Goal: Transaction & Acquisition: Download file/media

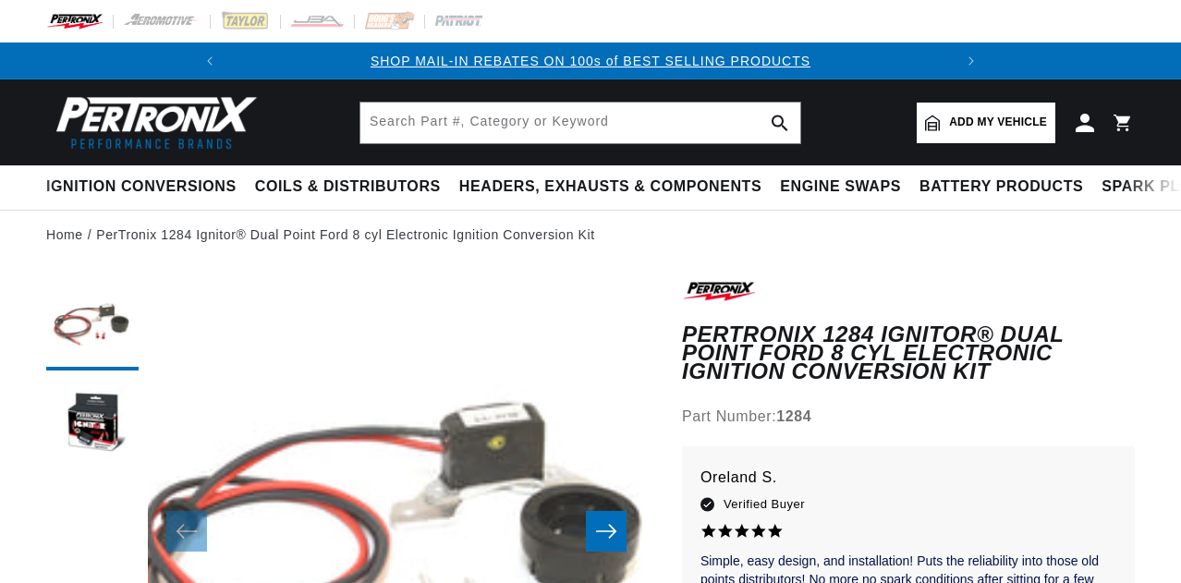
scroll to position [185, 0]
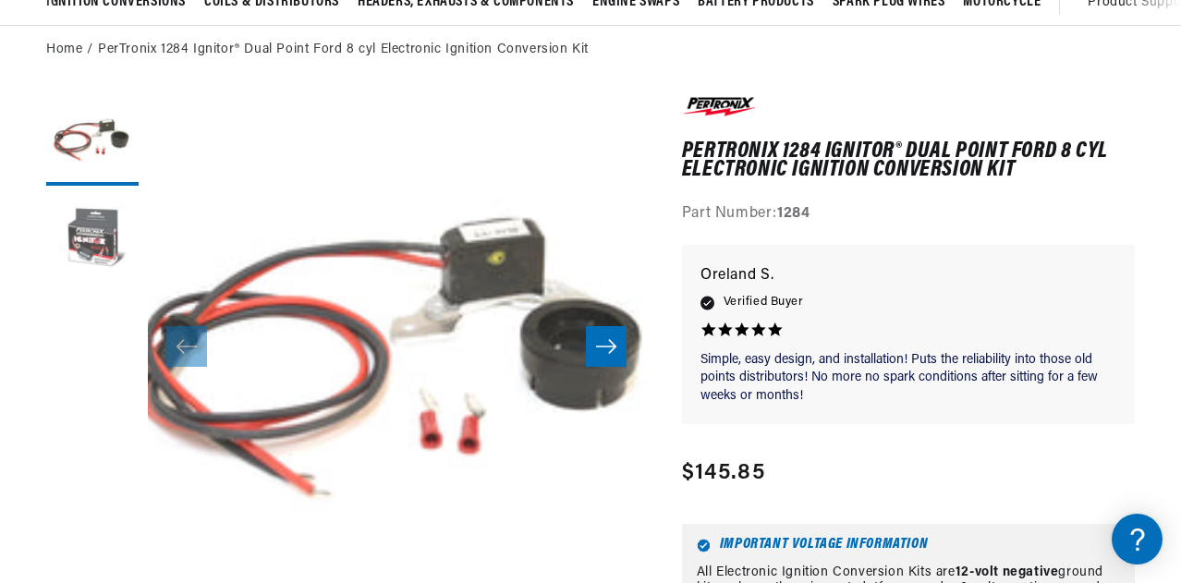
click at [92, 236] on button "Load image 2 in gallery view" at bounding box center [92, 241] width 92 height 92
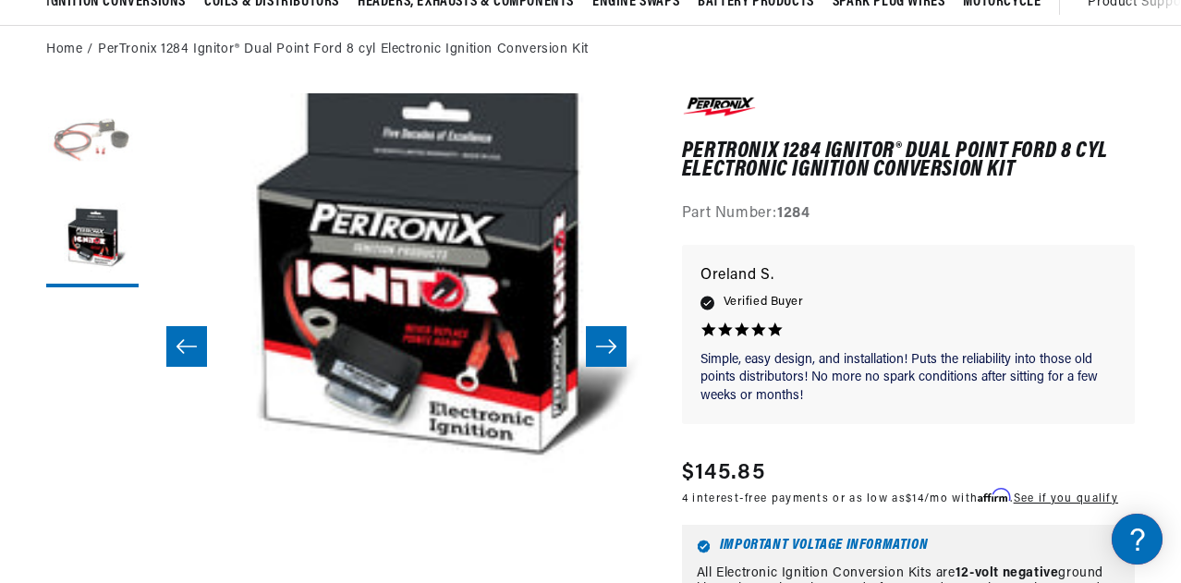
scroll to position [0, 497]
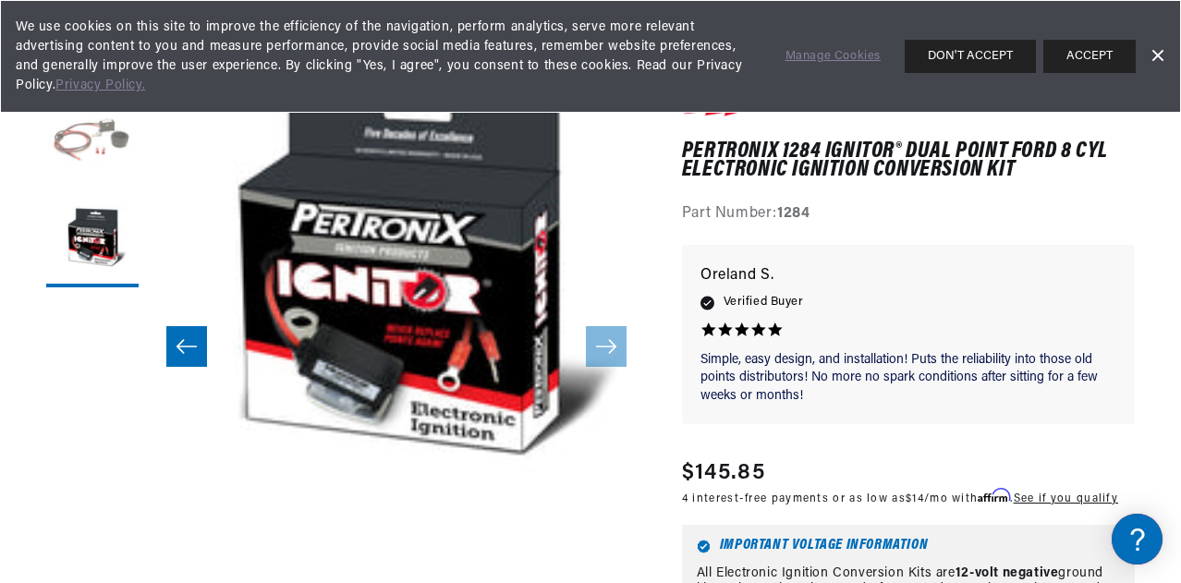
click at [94, 156] on button "Load image 1 in gallery view" at bounding box center [92, 139] width 92 height 92
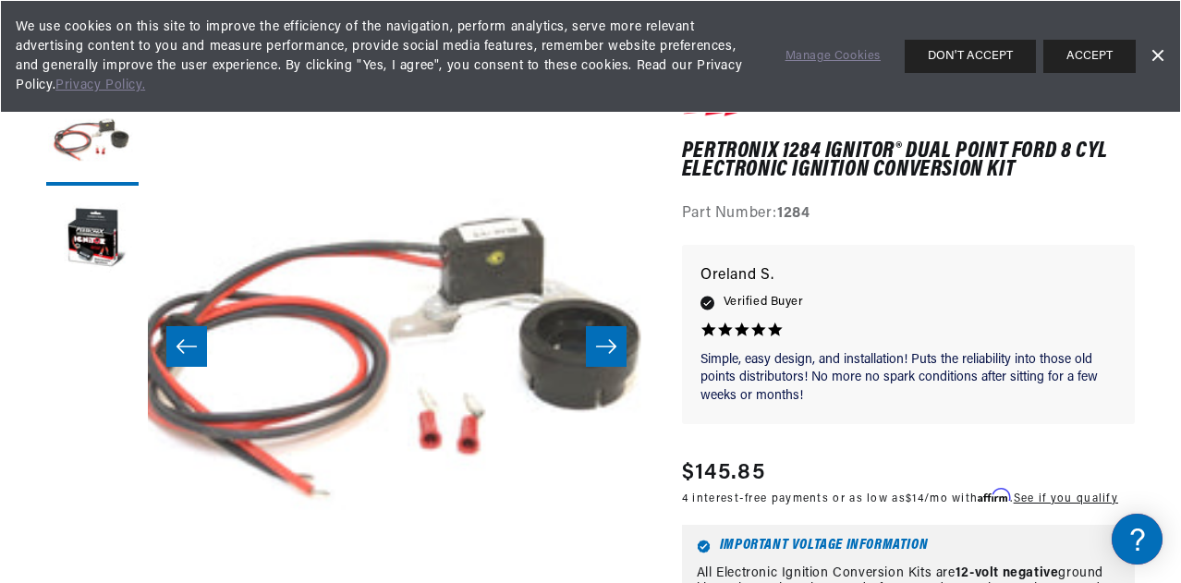
scroll to position [0, 0]
click at [1094, 57] on button "ACCEPT" at bounding box center [1089, 56] width 92 height 33
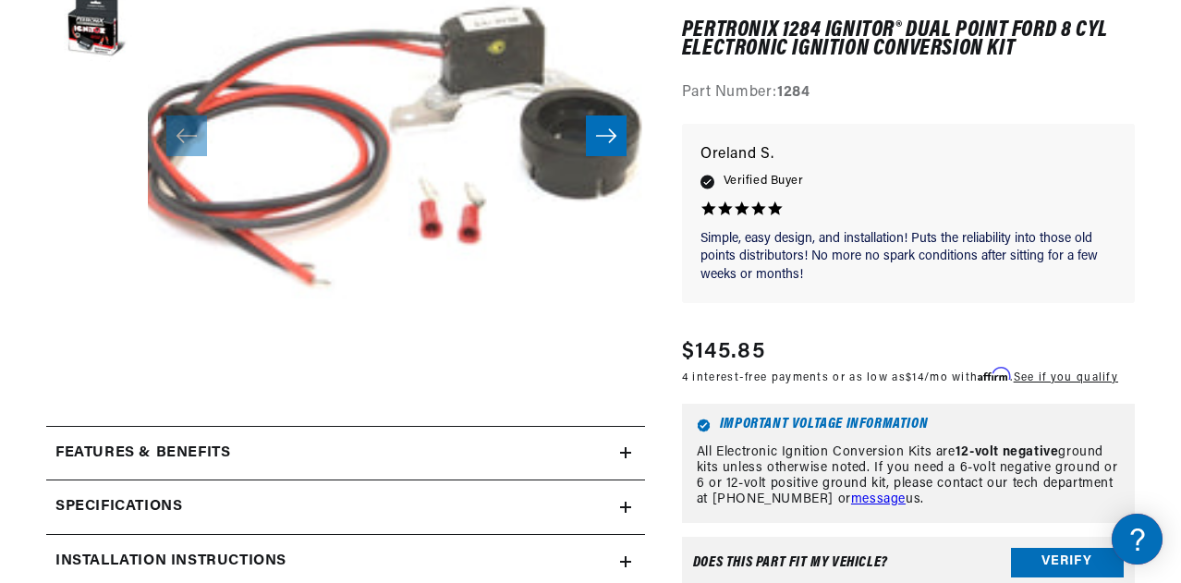
scroll to position [554, 0]
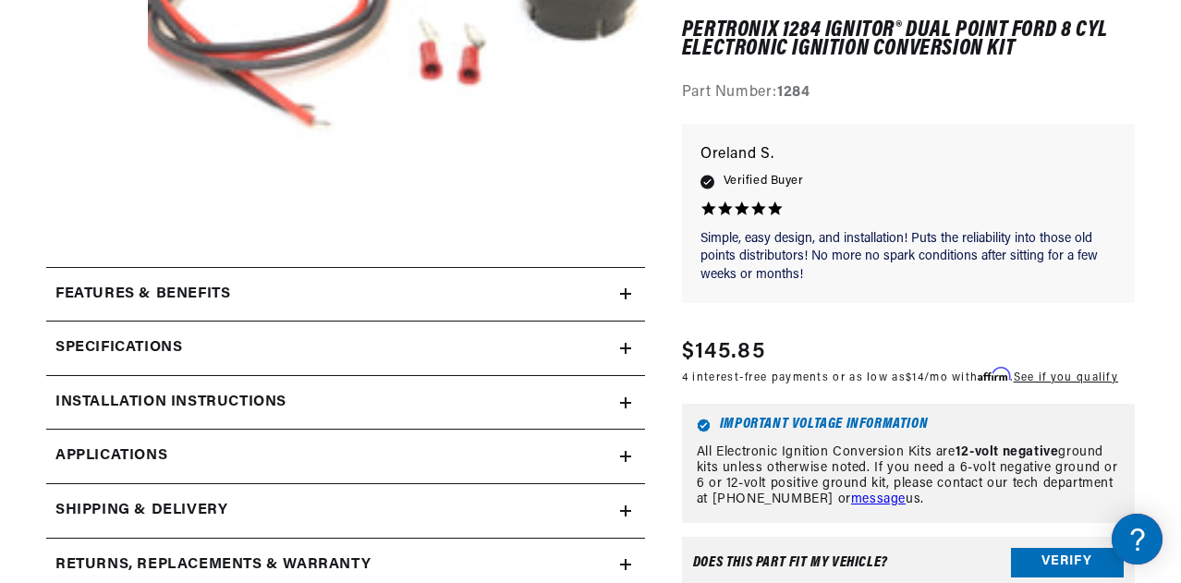
click at [610, 298] on div "Features & Benefits" at bounding box center [333, 295] width 574 height 24
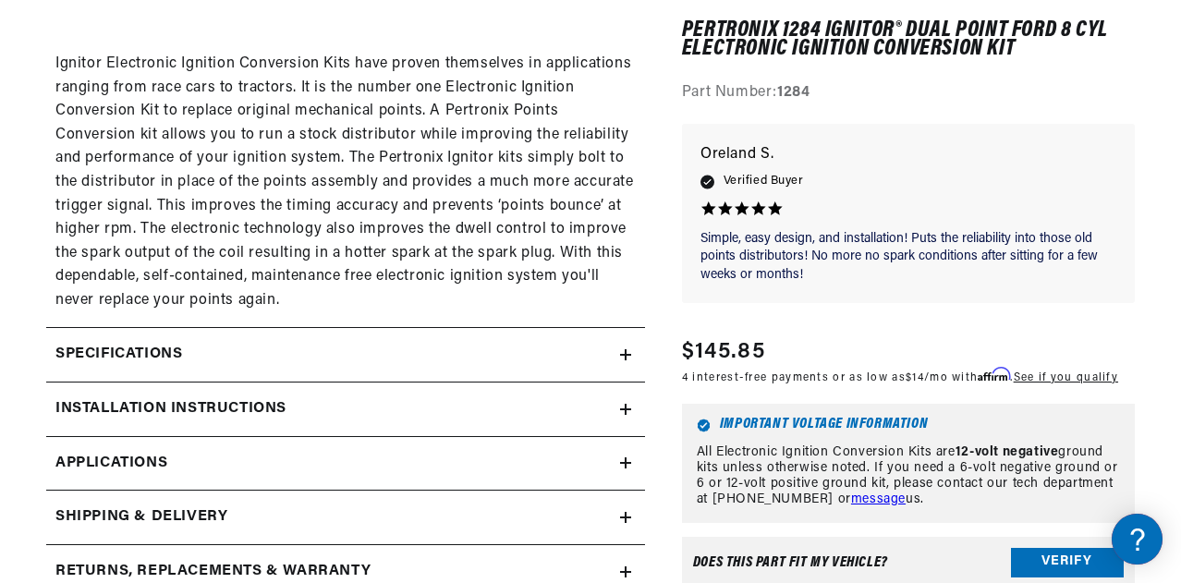
scroll to position [1386, 0]
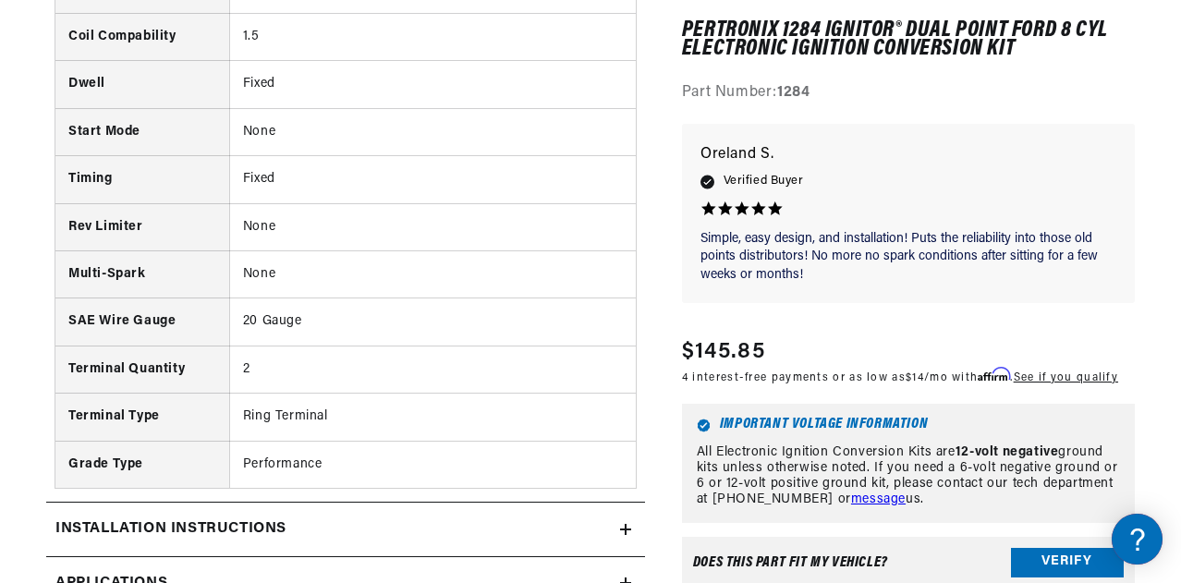
scroll to position [2125, 0]
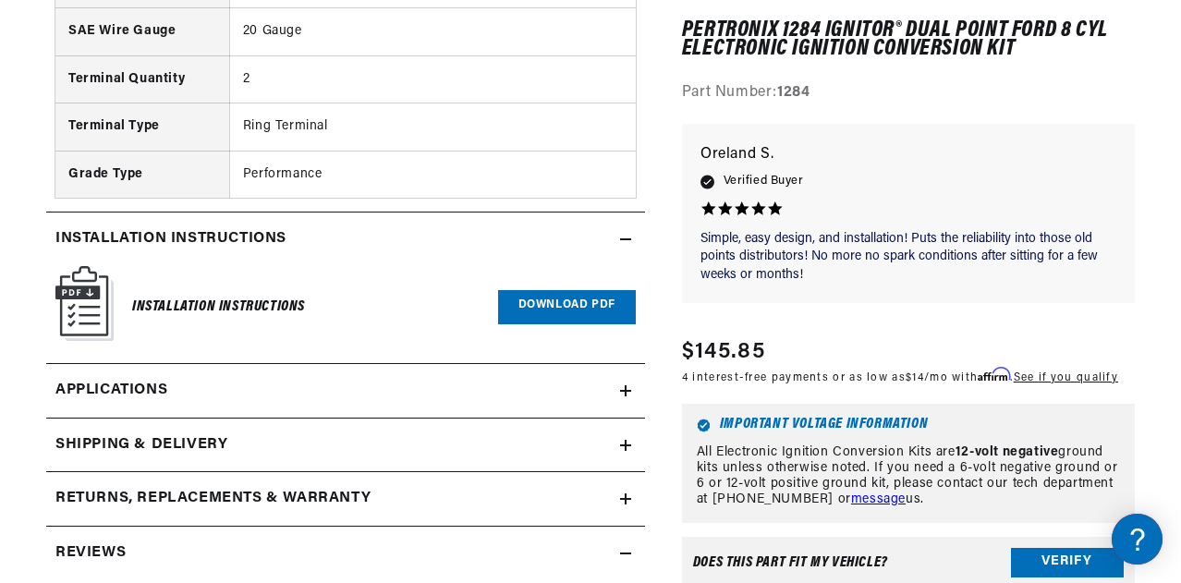
scroll to position [0, 0]
click at [282, 304] on h6 "Installation Instructions" at bounding box center [218, 307] width 173 height 25
click at [599, 300] on link "Download PDF" at bounding box center [567, 307] width 138 height 34
